Goal: Information Seeking & Learning: Compare options

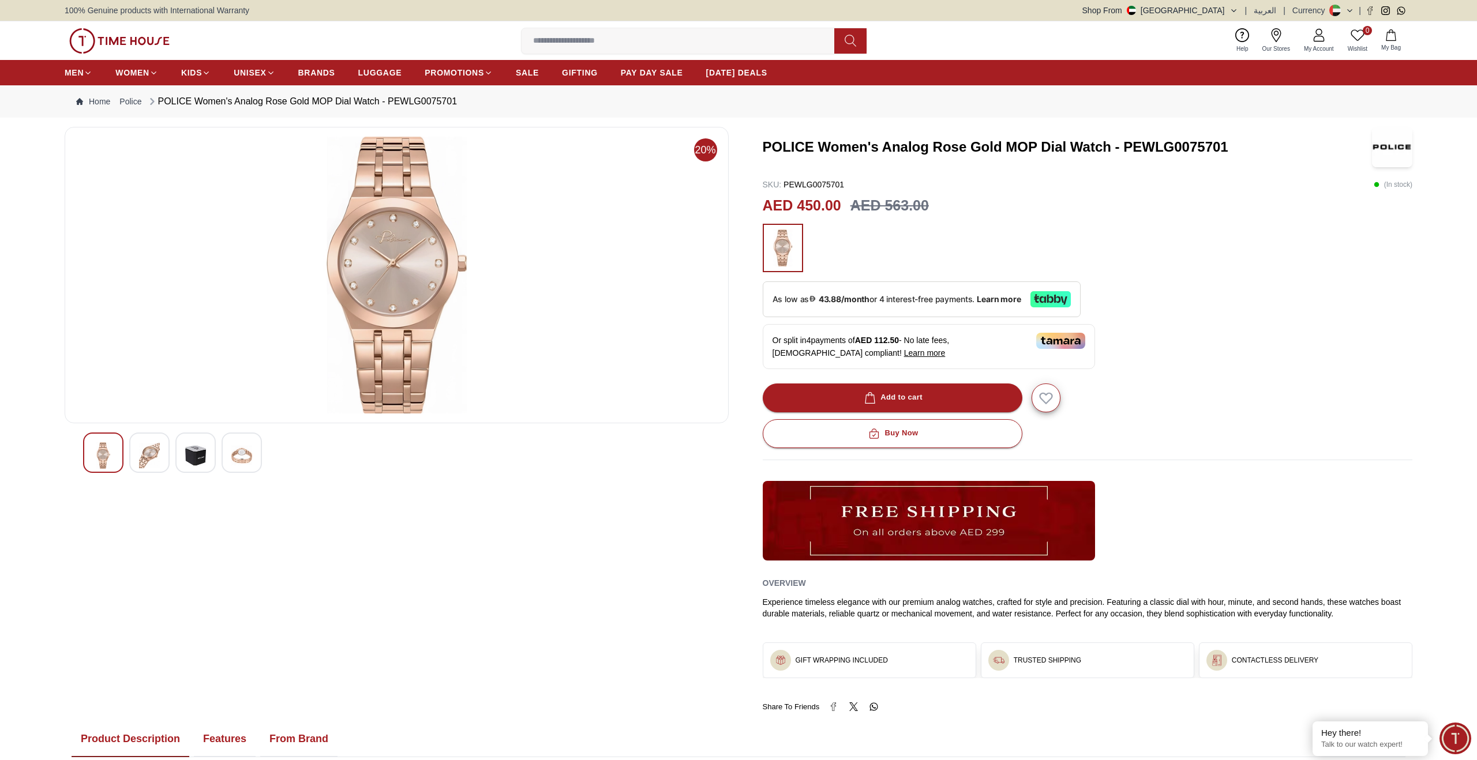
click at [153, 457] on img at bounding box center [149, 455] width 21 height 27
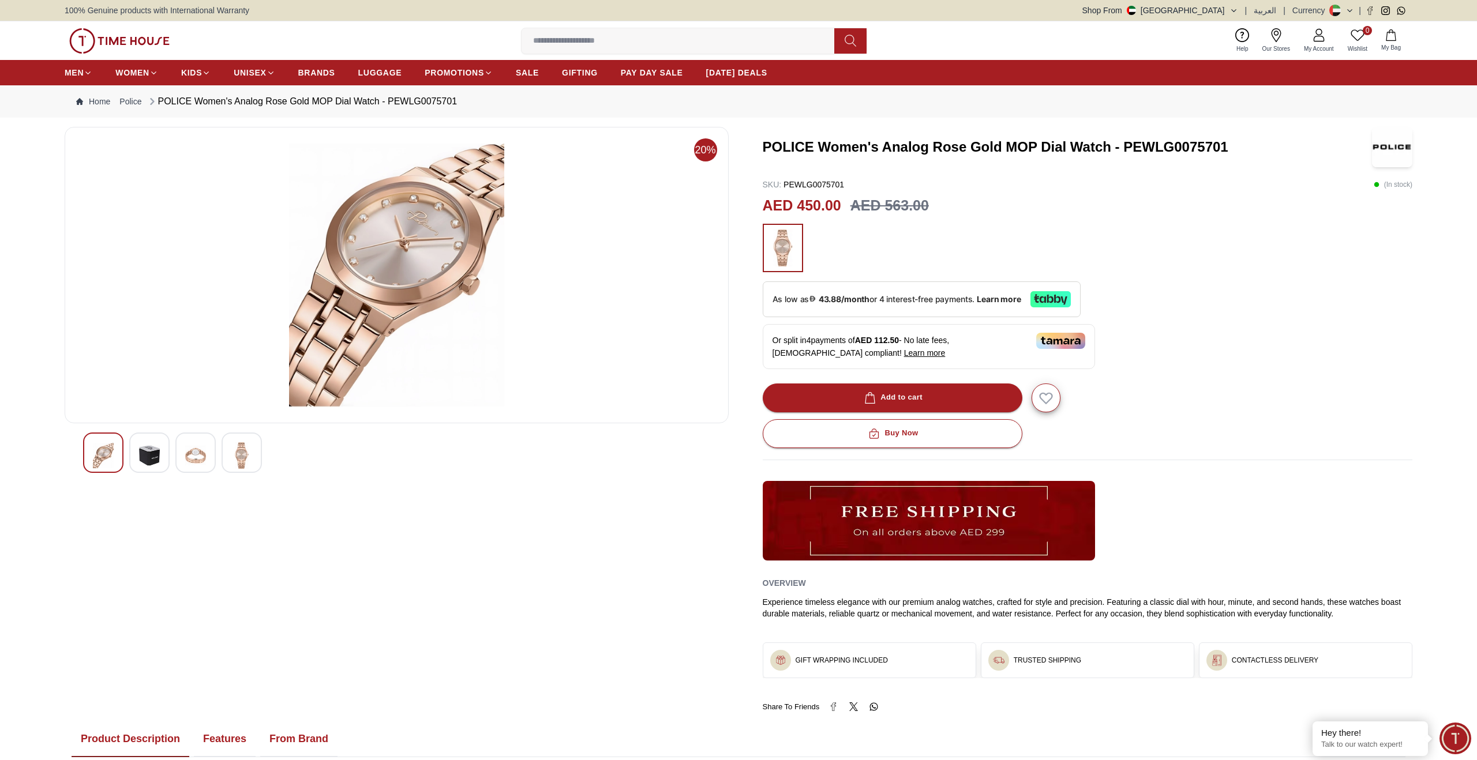
click at [242, 456] on img at bounding box center [241, 455] width 21 height 27
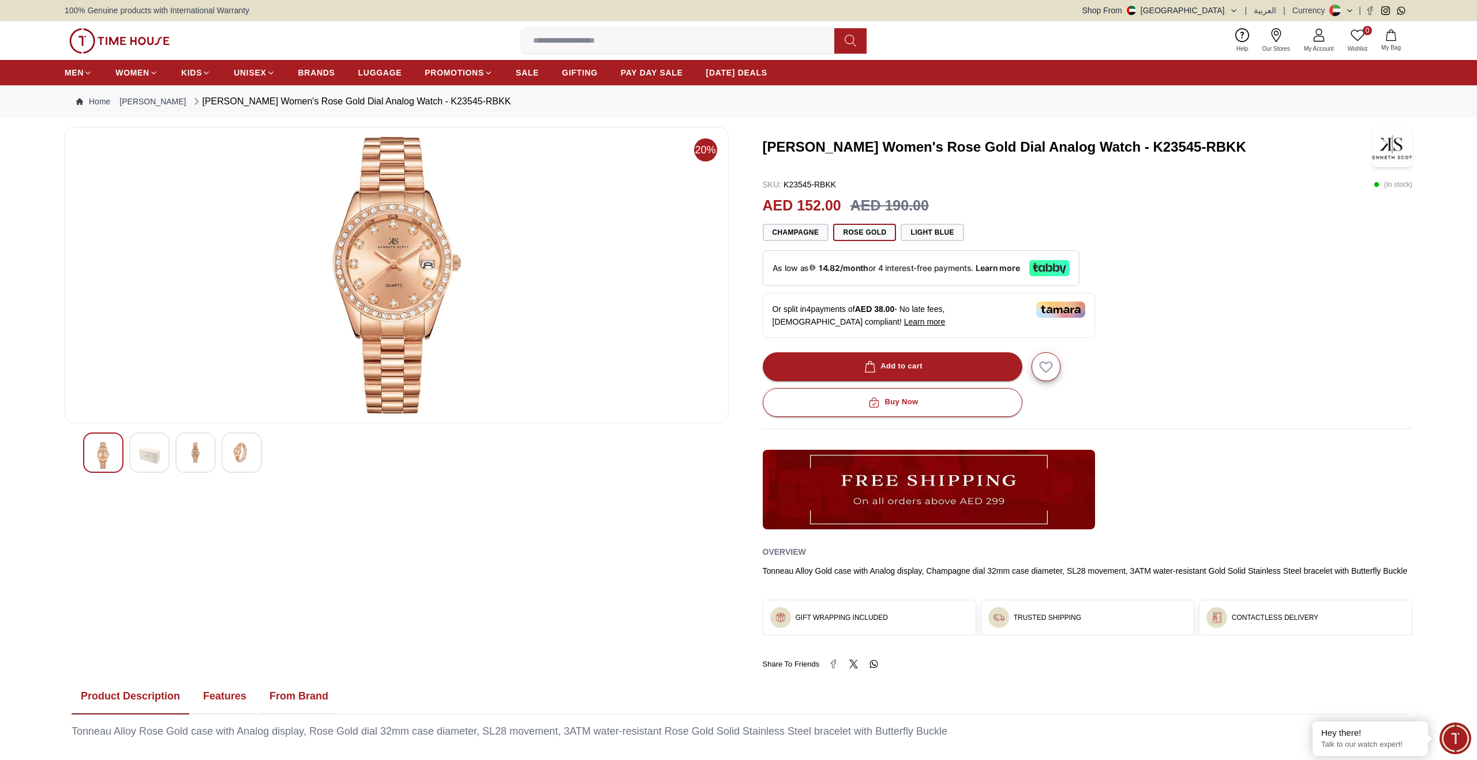
click at [787, 145] on h3 "[PERSON_NAME] Women's Rose Gold Dial Analog Watch - K23545-RBKK" at bounding box center [1061, 147] width 596 height 18
drag, startPoint x: 787, startPoint y: 145, endPoint x: 839, endPoint y: 141, distance: 52.7
click at [839, 141] on h3 "[PERSON_NAME] Women's Rose Gold Dial Analog Watch - K23545-RBKK" at bounding box center [1061, 147] width 596 height 18
click at [774, 145] on h3 "[PERSON_NAME] Women's Rose Gold Dial Analog Watch - K23545-RBKK" at bounding box center [1061, 147] width 596 height 18
drag, startPoint x: 774, startPoint y: 145, endPoint x: 838, endPoint y: 142, distance: 64.7
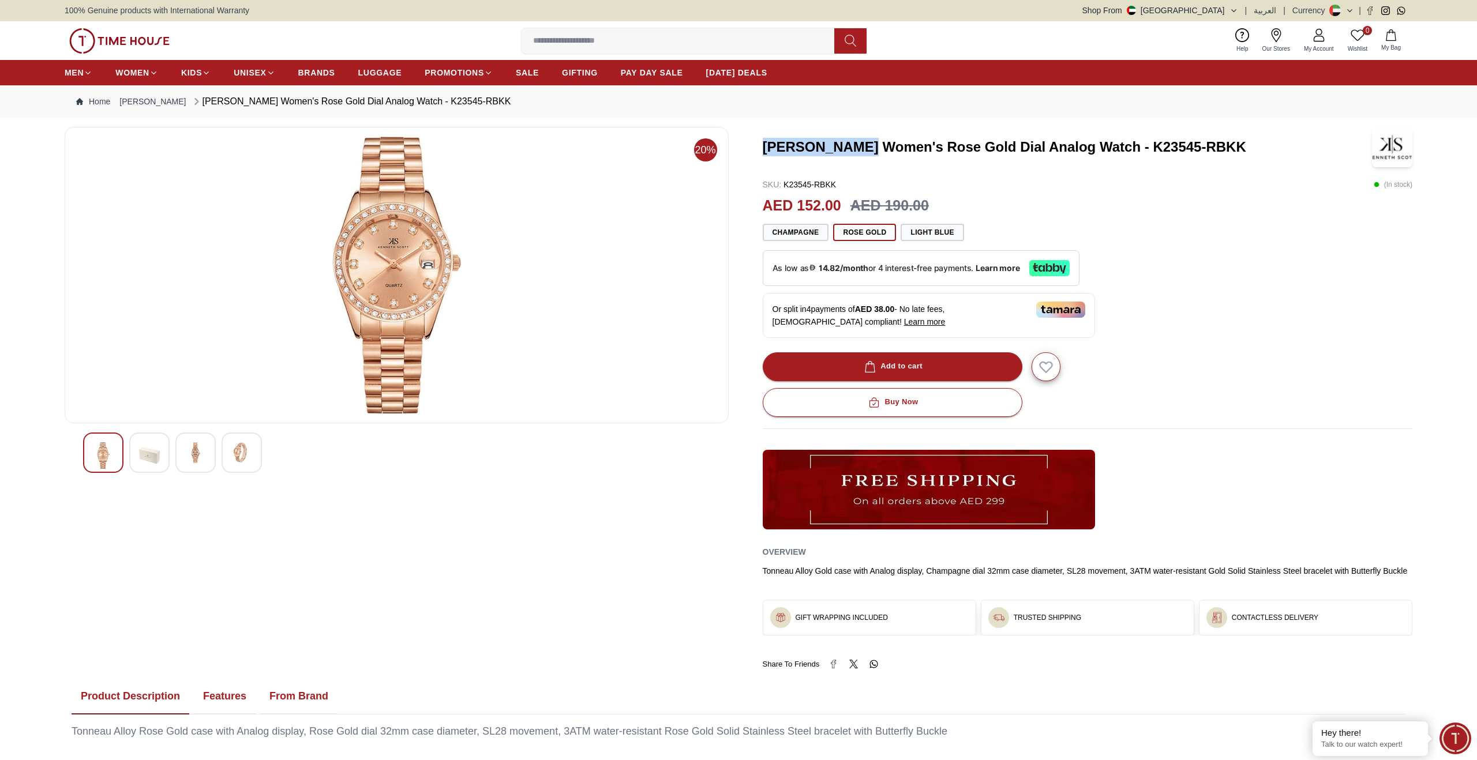
click at [838, 142] on h3 "[PERSON_NAME] Women's Rose Gold Dial Analog Watch - K23545-RBKK" at bounding box center [1061, 147] width 596 height 18
copy h3 "[PERSON_NAME]"
